Goal: Task Accomplishment & Management: Use online tool/utility

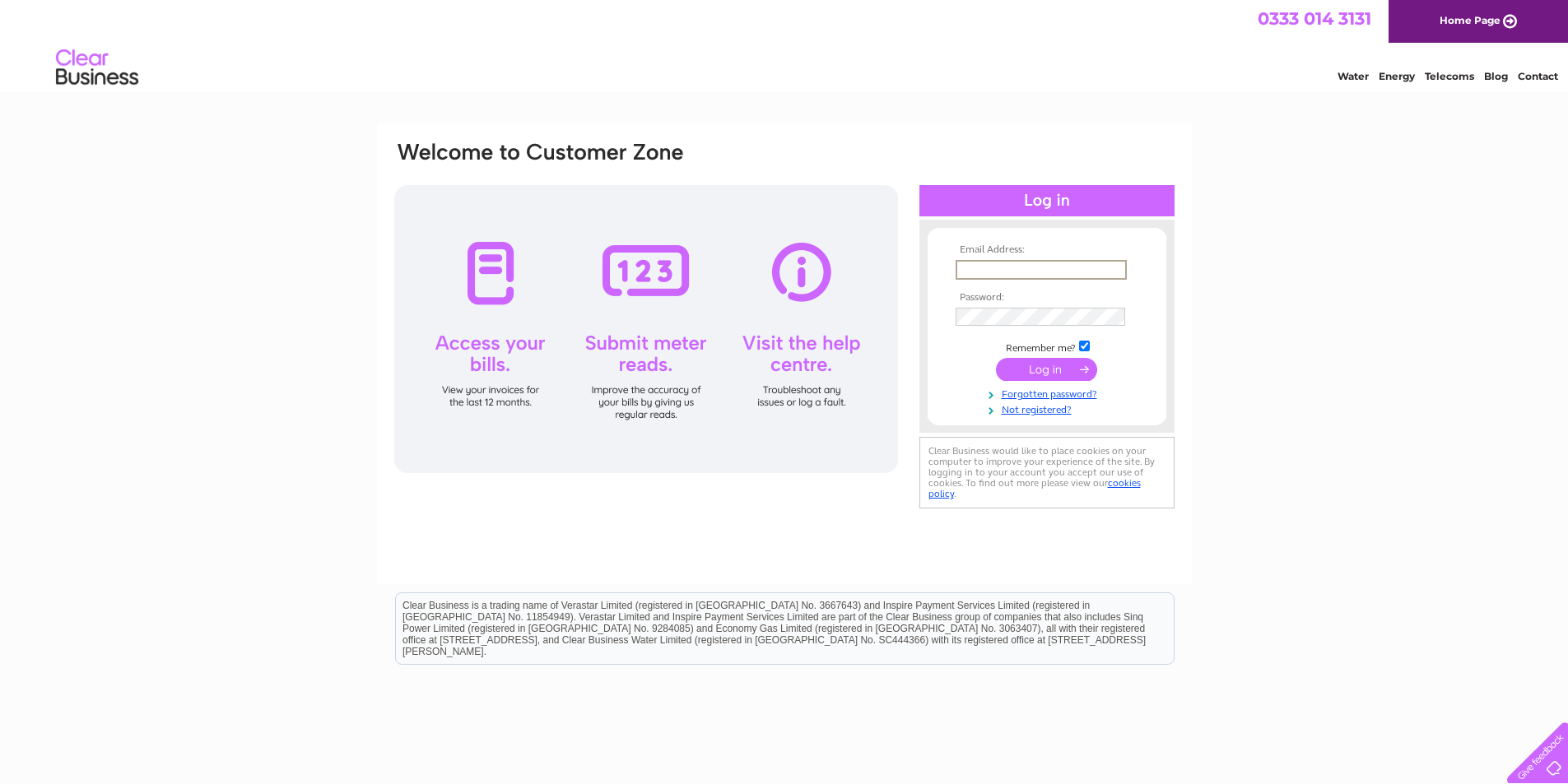
click at [1010, 273] on input "text" at bounding box center [1041, 269] width 171 height 20
type input "hienvuellis@yahoo.co.uk"
click at [1028, 371] on input "submit" at bounding box center [1046, 368] width 101 height 23
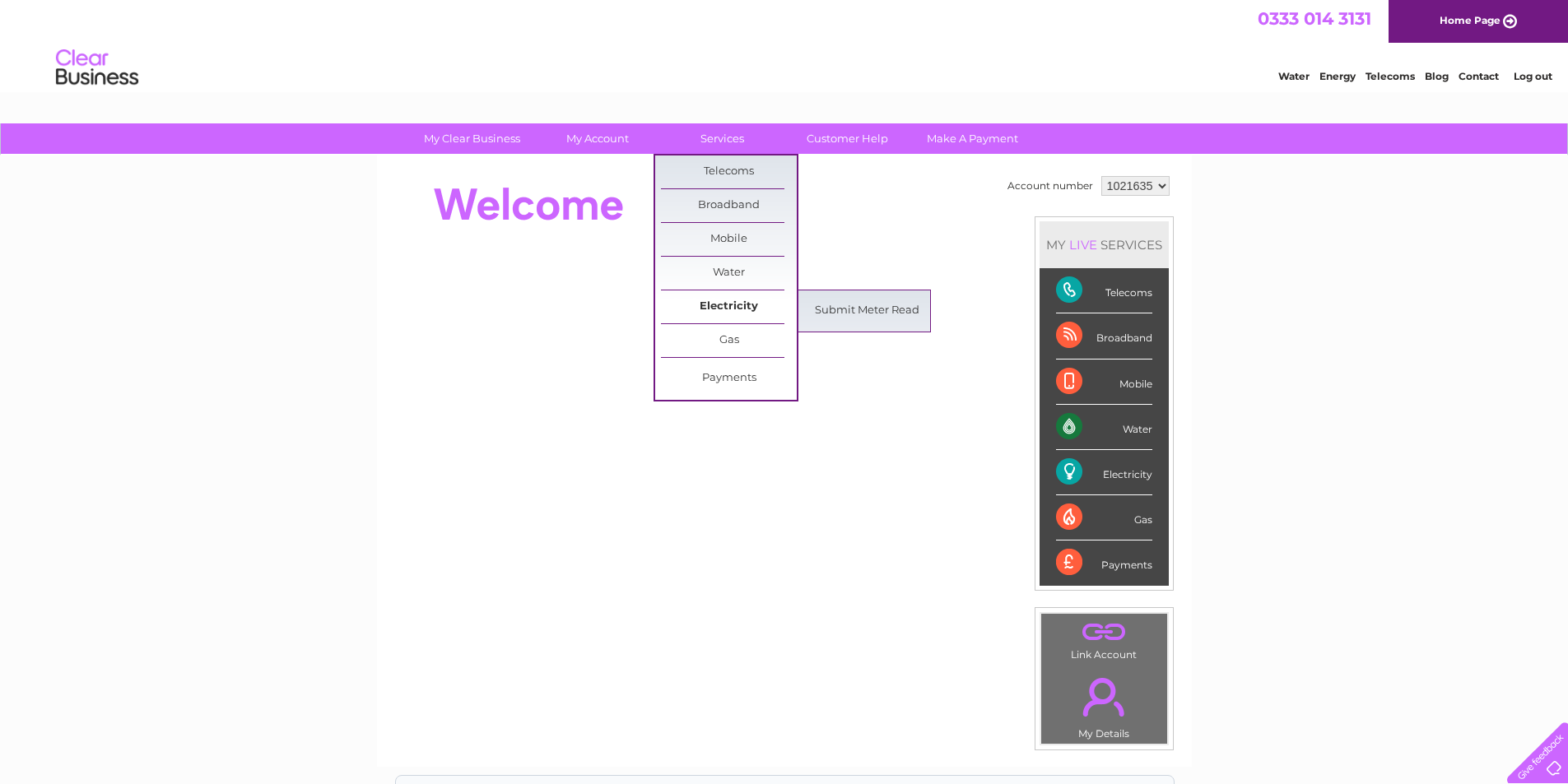
click at [729, 306] on link "Electricity" at bounding box center [729, 306] width 136 height 33
click at [881, 305] on link "Submit Meter Read" at bounding box center [867, 310] width 136 height 33
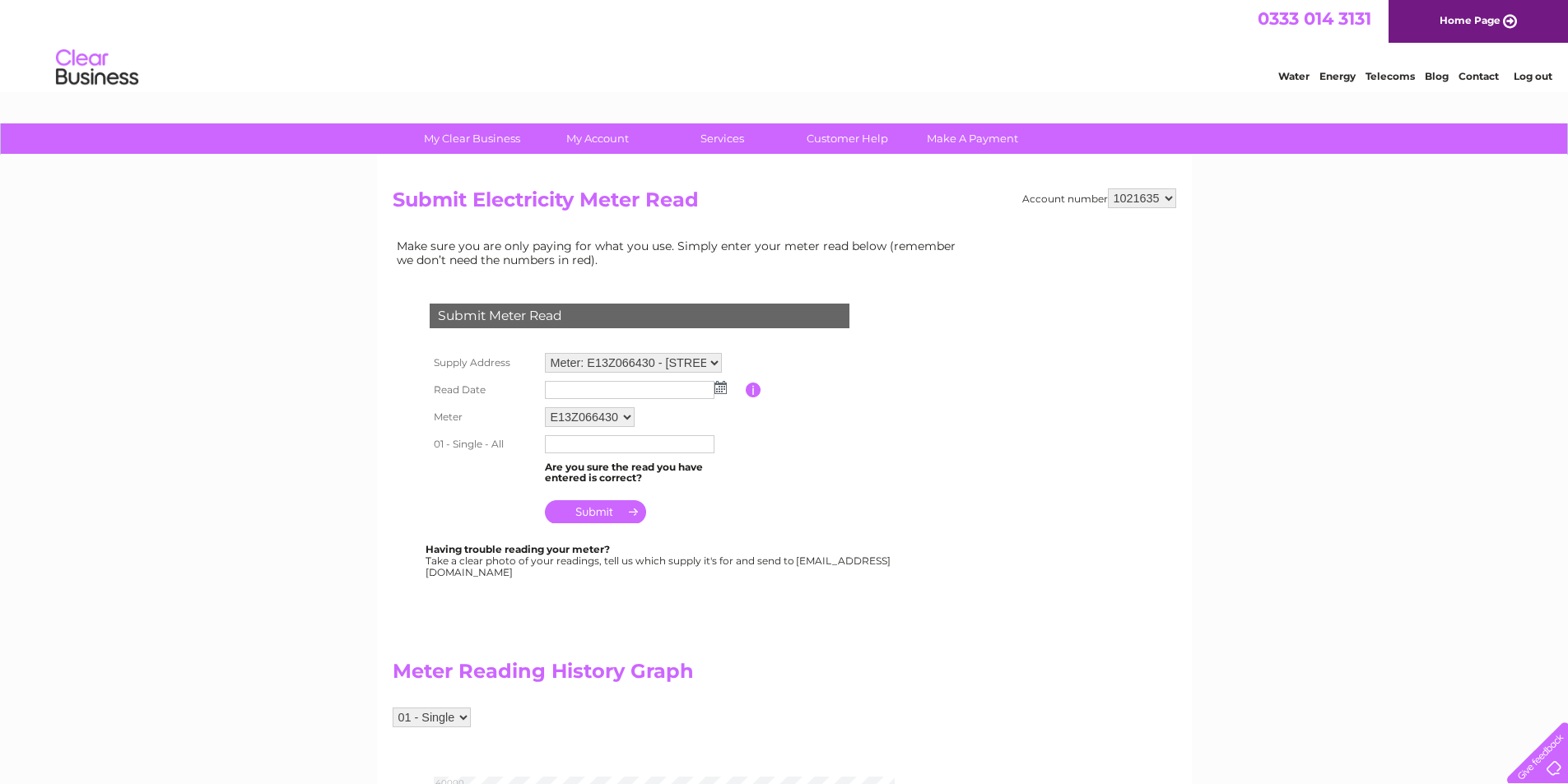
click at [719, 393] on img at bounding box center [720, 387] width 12 height 13
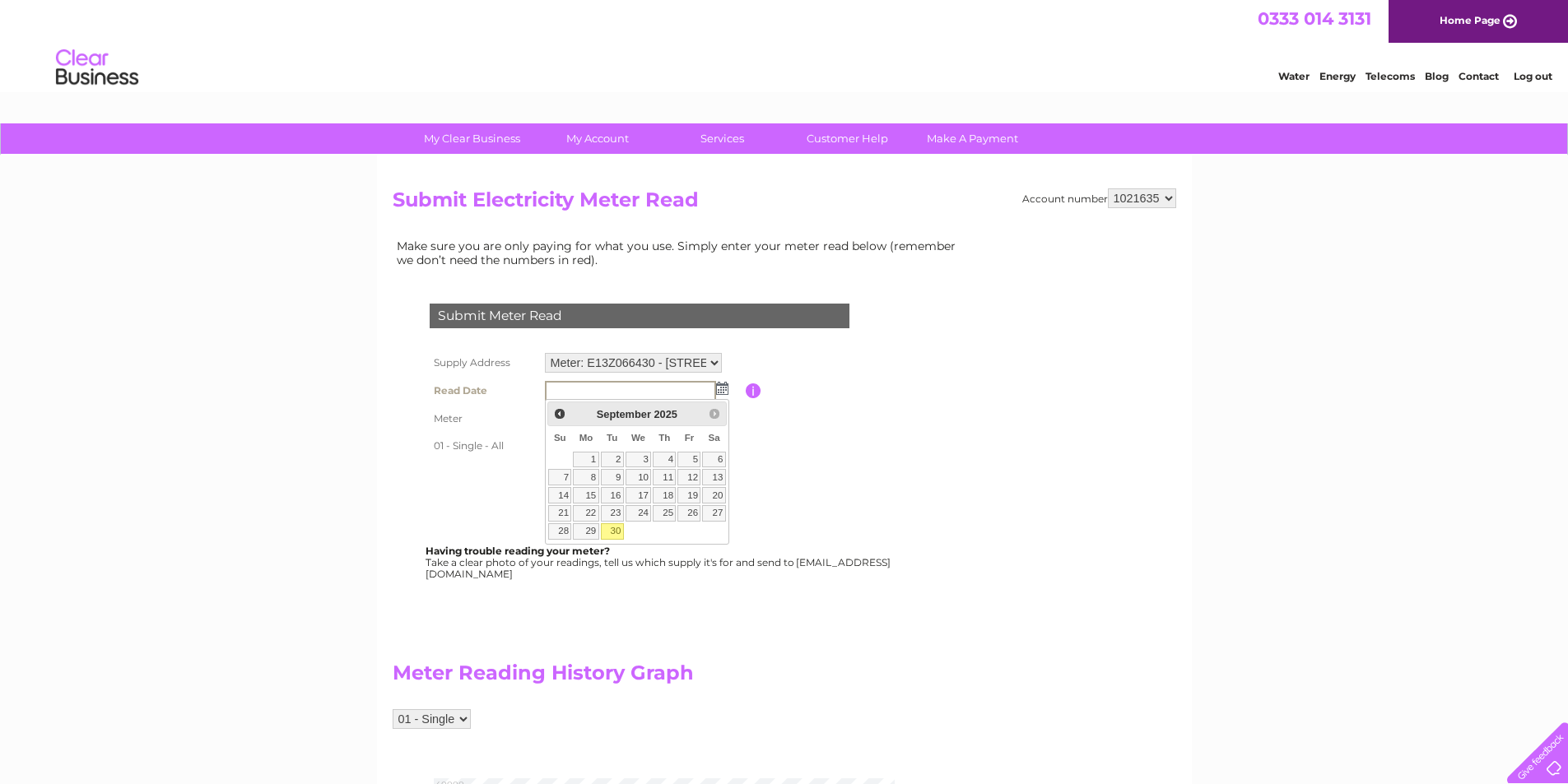
click at [615, 530] on link "30" at bounding box center [612, 532] width 23 height 17
type input "2025/09/30"
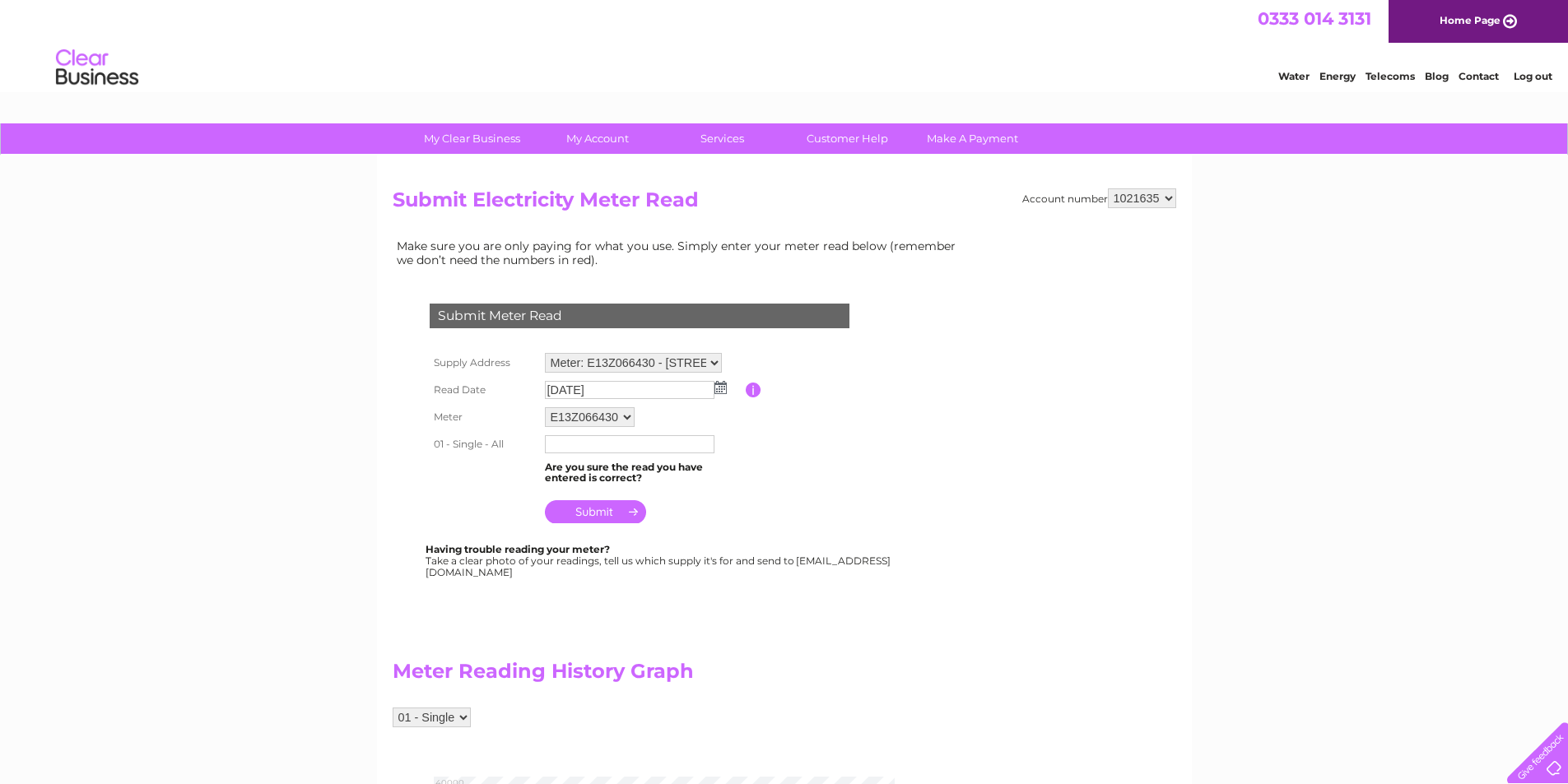
click at [796, 505] on table "Supply Address Meter: E13Z066430 - 46B Green Arbour Road, Thurcroft, Rotherham,…" at bounding box center [659, 439] width 467 height 180
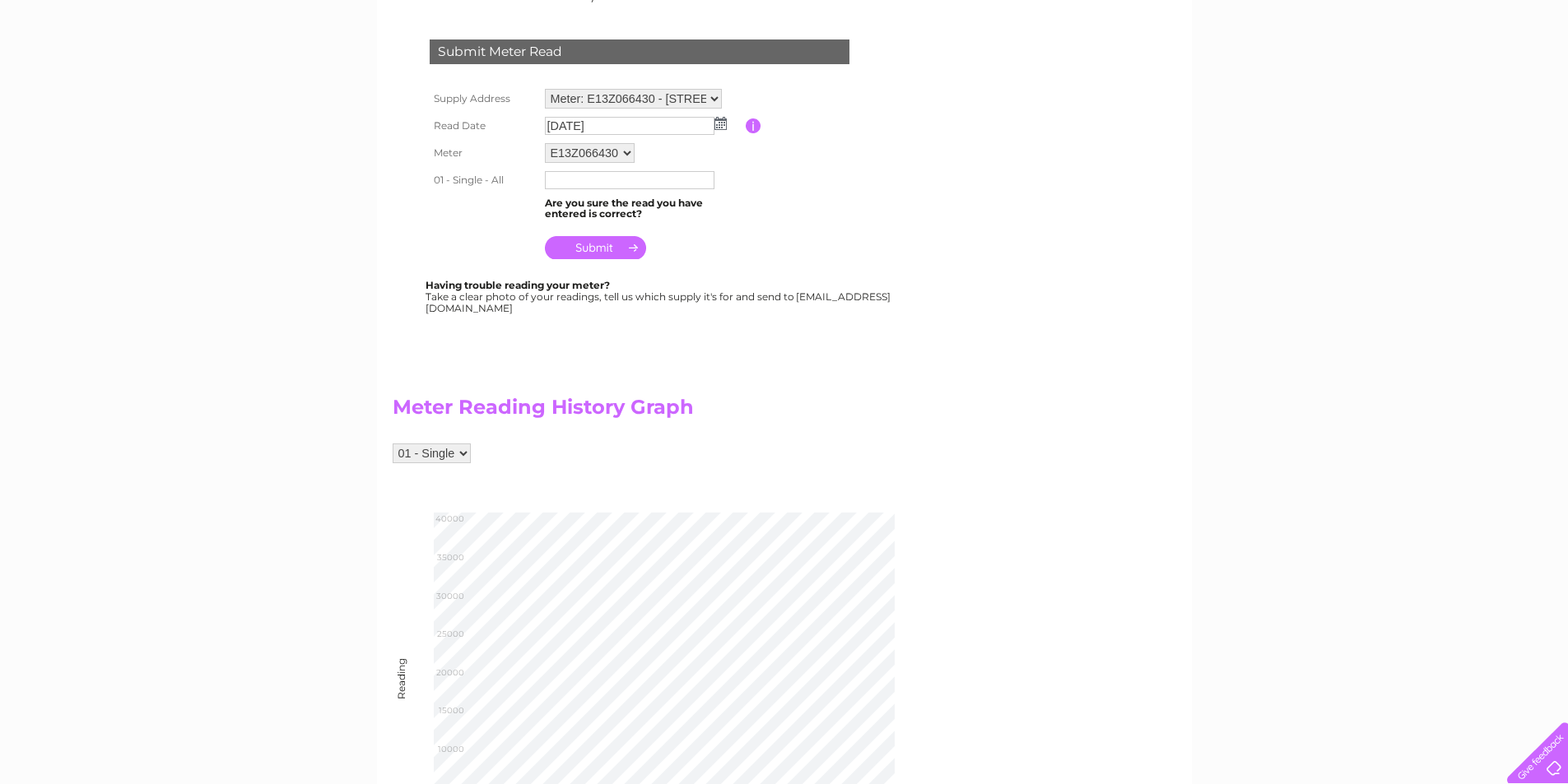
scroll to position [277, 0]
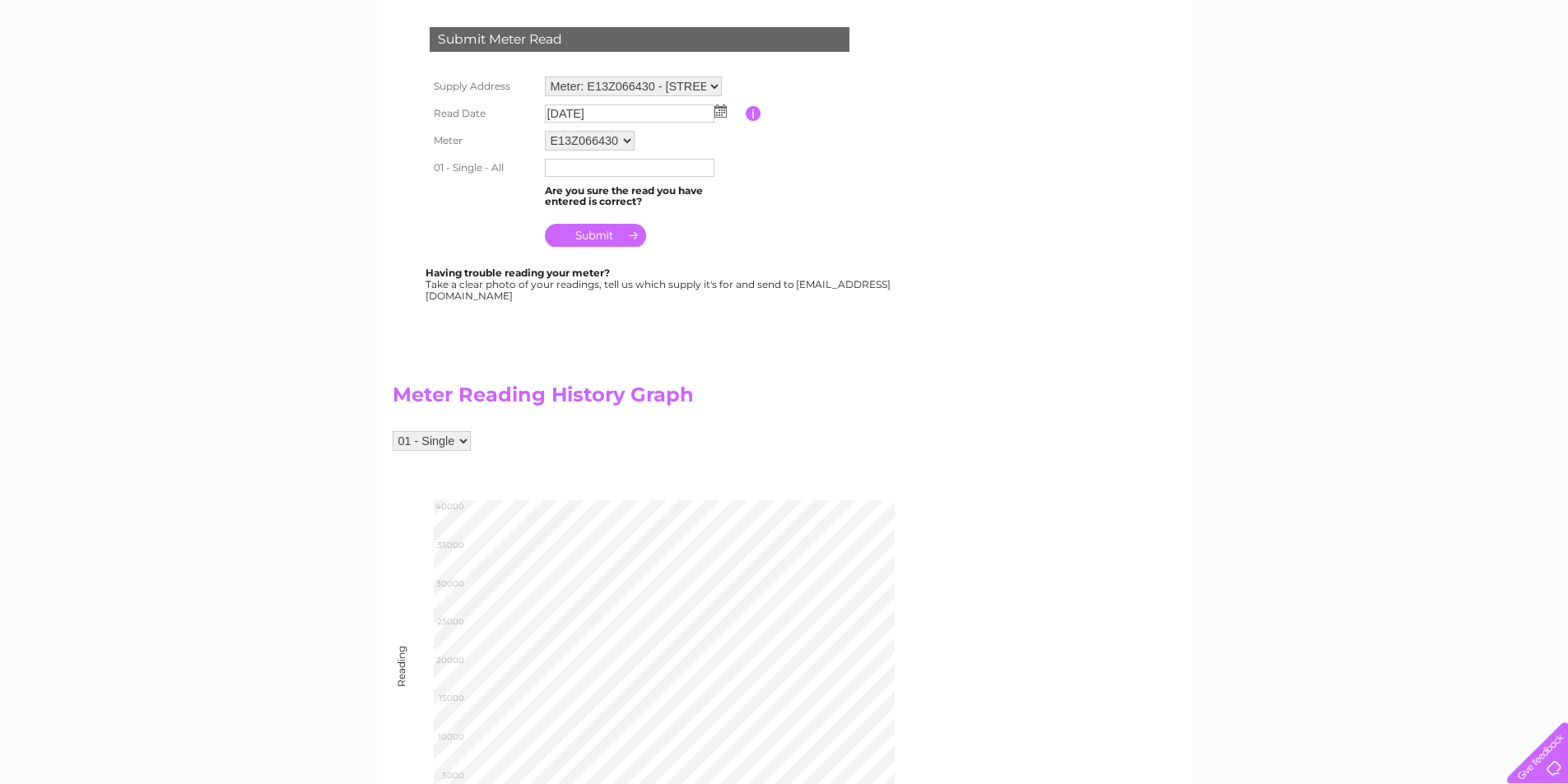
click at [585, 171] on input "text" at bounding box center [629, 168] width 169 height 18
type input "37283"
click at [798, 249] on table "Supply Address Meter: E13Z066430 - 46B Green Arbour Road, Thurcroft, Rotherham,…" at bounding box center [659, 162] width 467 height 180
click at [613, 238] on input "submit" at bounding box center [595, 235] width 101 height 23
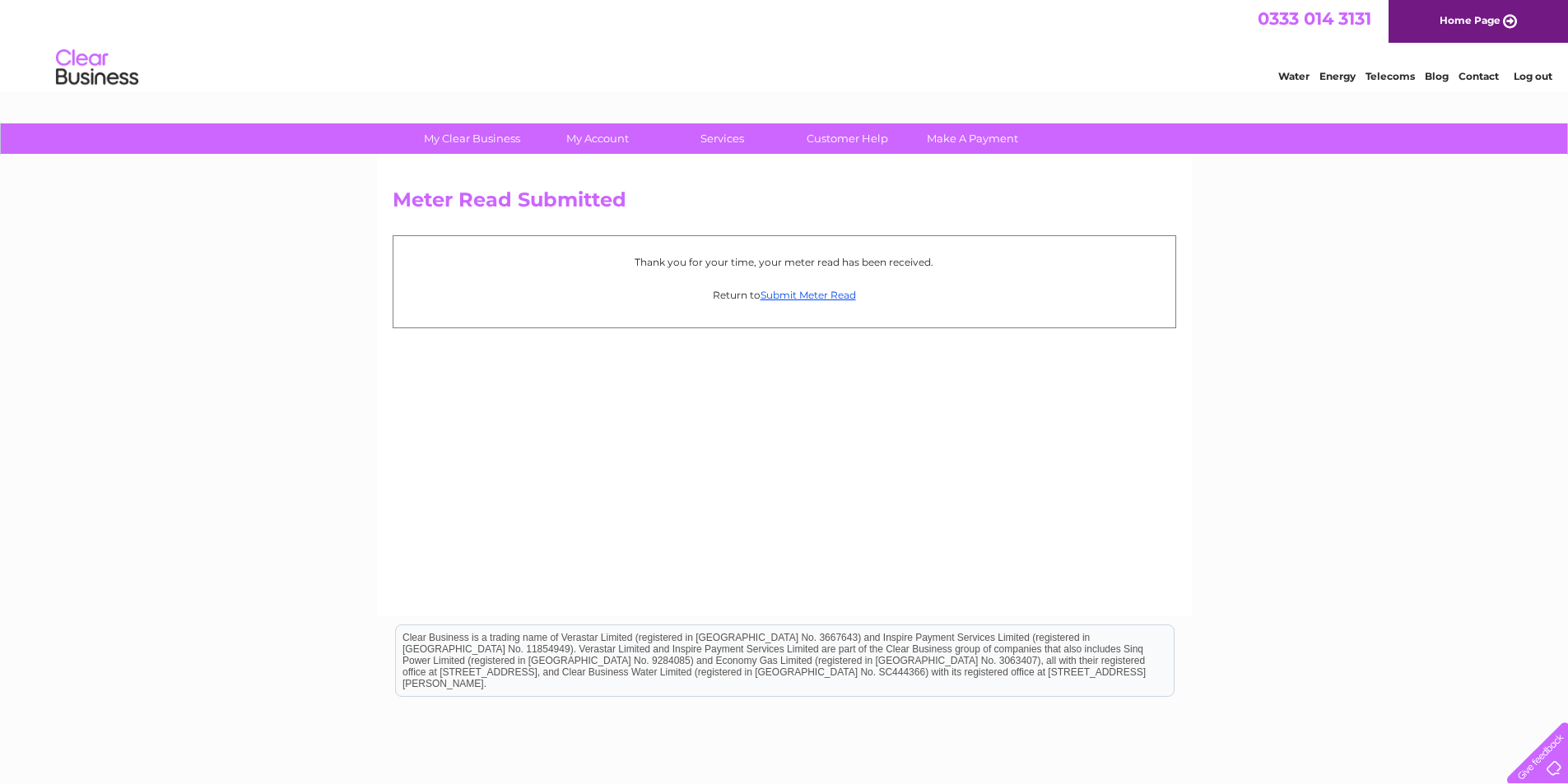
click at [1531, 75] on link "Log out" at bounding box center [1533, 75] width 39 height 12
